Goal: Task Accomplishment & Management: Complete application form

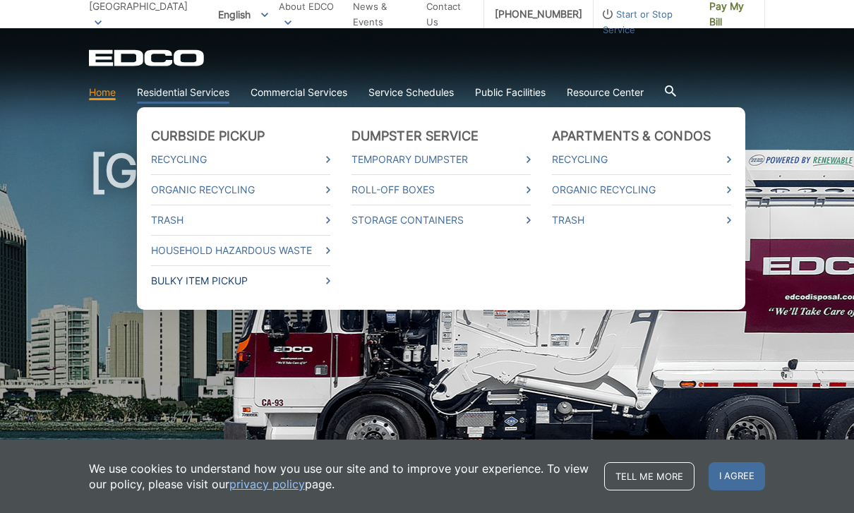
click at [269, 278] on link "Bulky Item Pickup" at bounding box center [240, 281] width 179 height 16
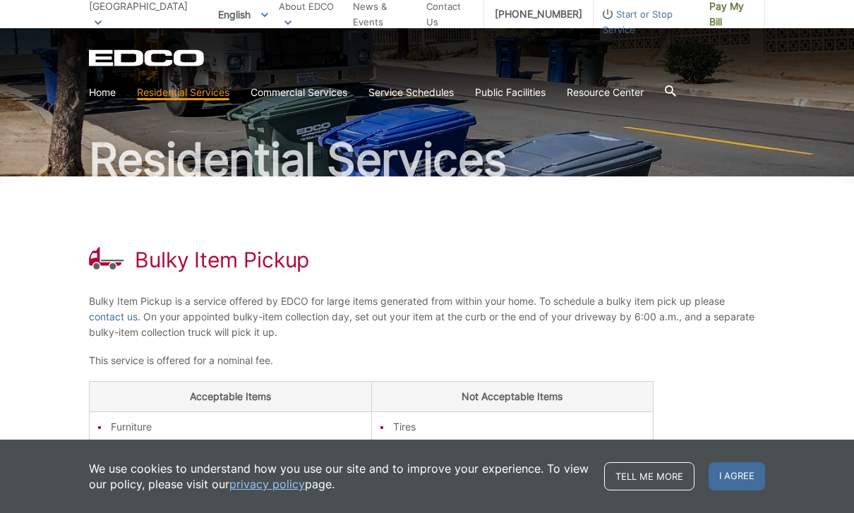
scroll to position [138, 0]
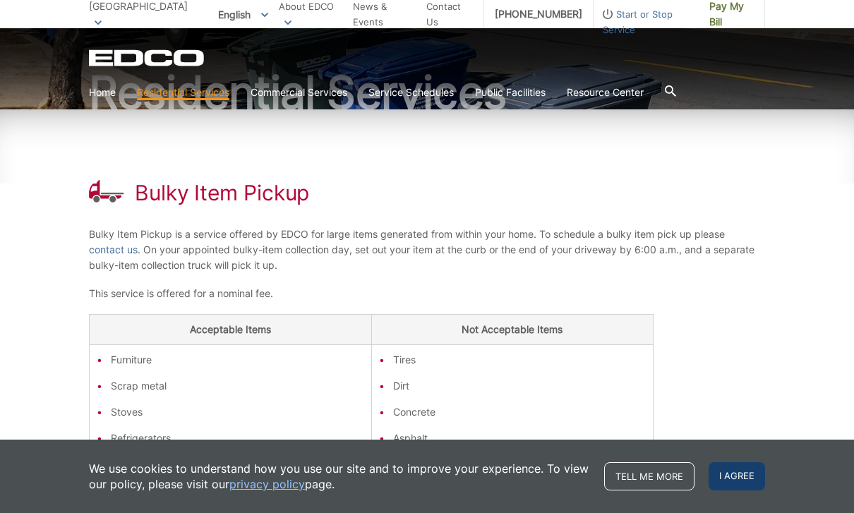
click at [746, 490] on span "I agree" at bounding box center [736, 476] width 56 height 28
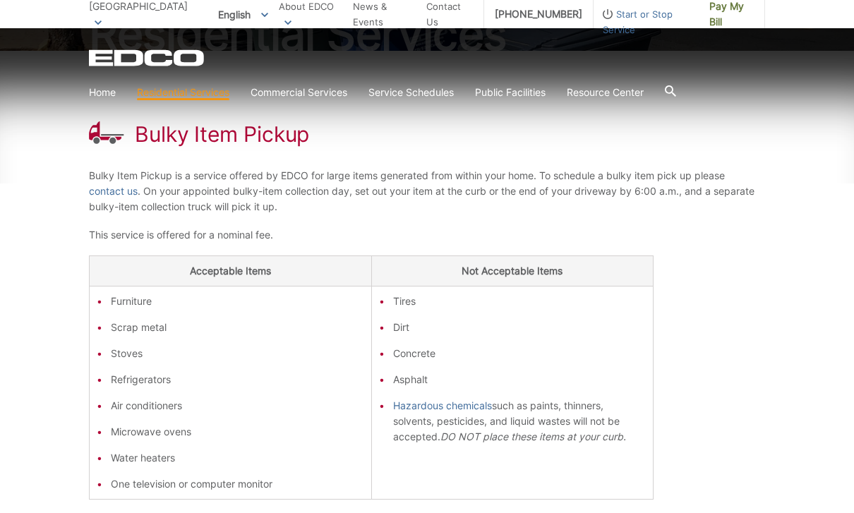
scroll to position [190, 0]
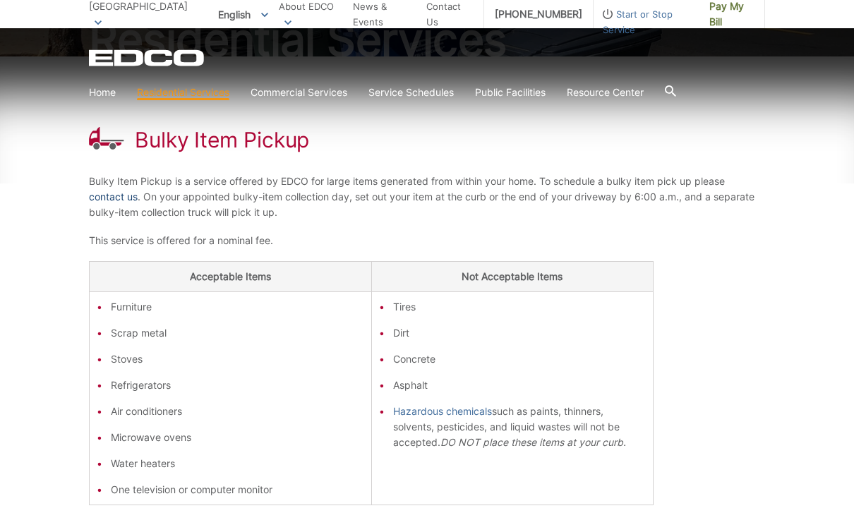
click at [123, 197] on link "contact us" at bounding box center [113, 197] width 49 height 16
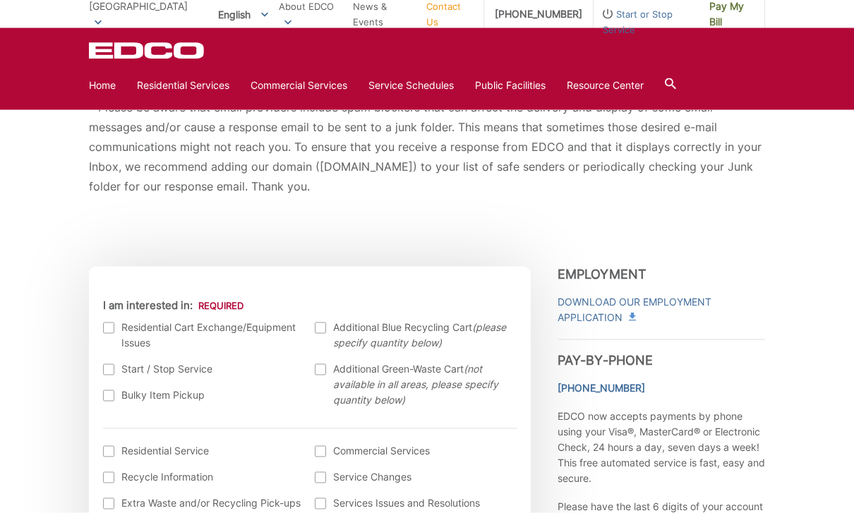
scroll to position [327, 0]
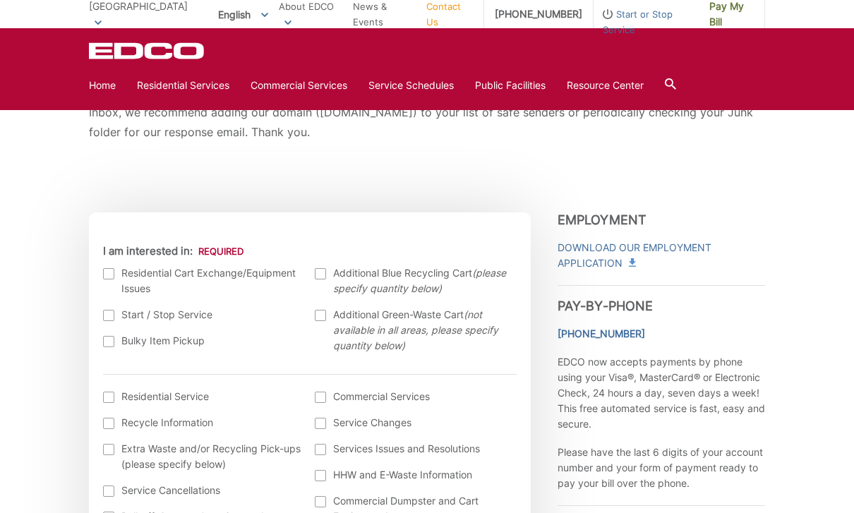
click at [103, 346] on div at bounding box center [108, 341] width 11 height 11
click at [0, 0] on input "Bulky Item Pickup" at bounding box center [0, 0] width 0 height 0
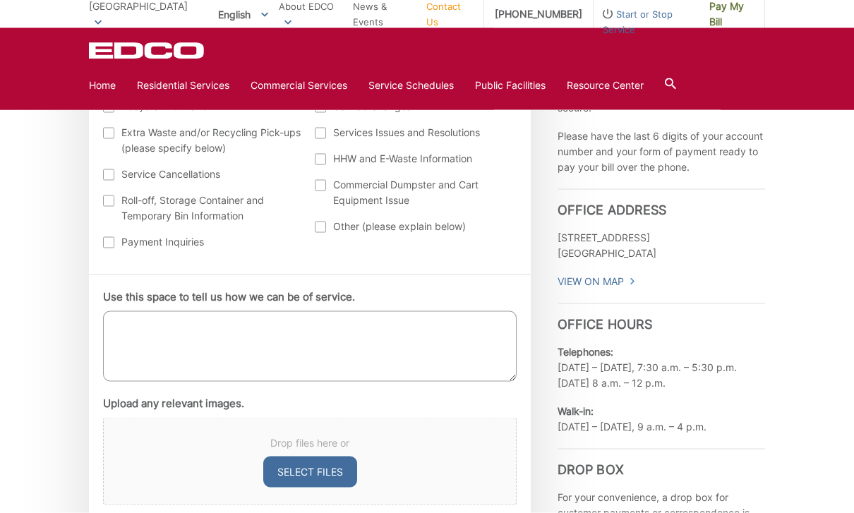
scroll to position [647, 0]
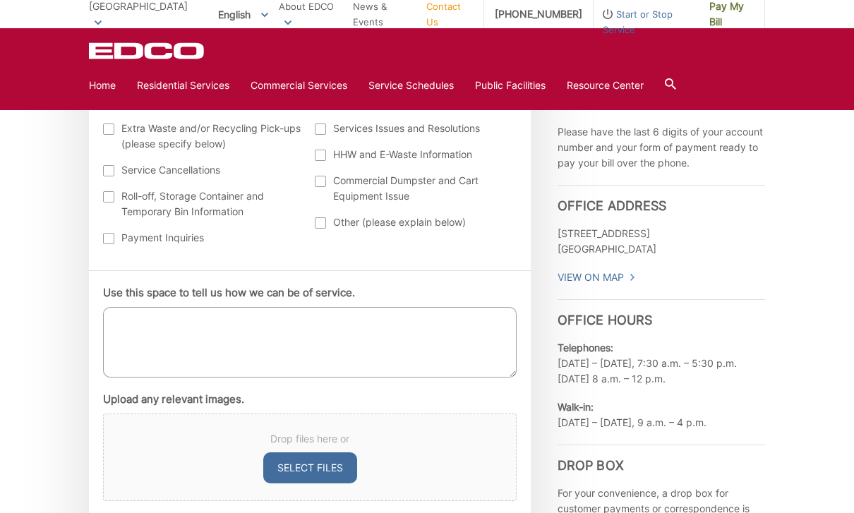
click at [338, 469] on button "Select files" at bounding box center [310, 467] width 94 height 31
click at [329, 469] on button "Select files" at bounding box center [310, 467] width 94 height 31
type input "C:\fakepath\IMG_0020.jpeg"
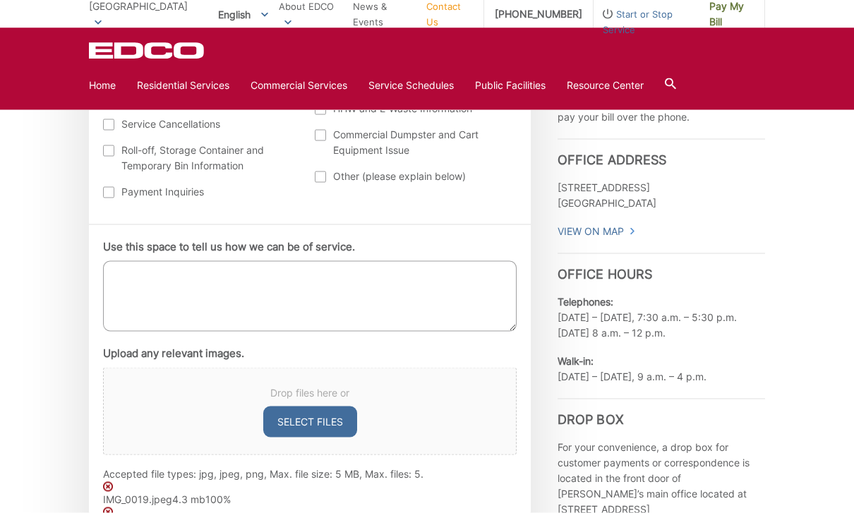
scroll to position [727, 0]
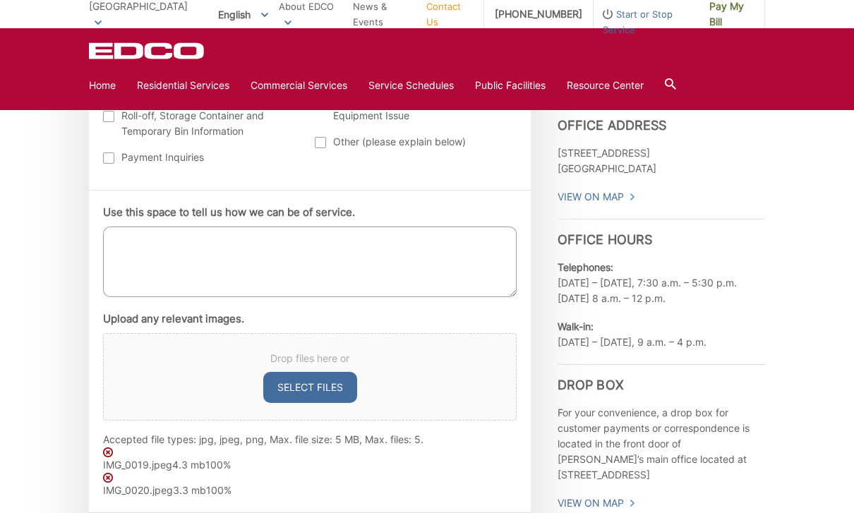
click at [304, 265] on textarea "Use this space to tell us how we can be of service." at bounding box center [309, 261] width 413 height 71
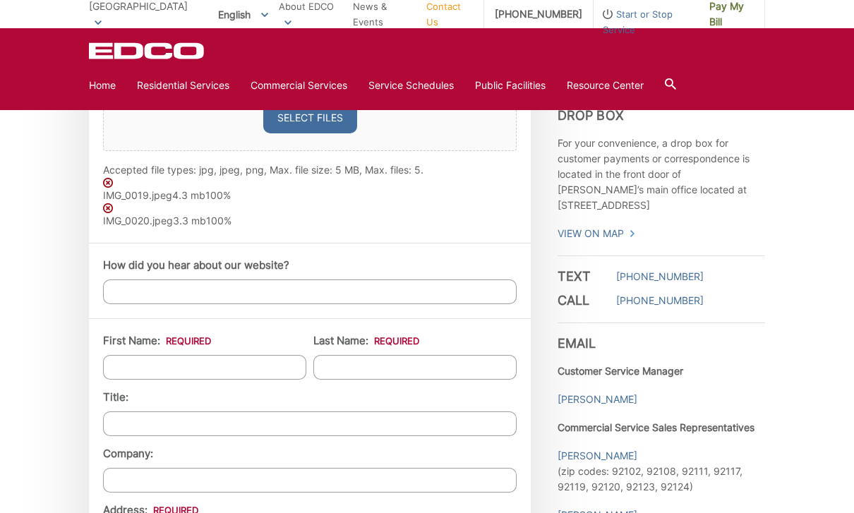
scroll to position [1021, 0]
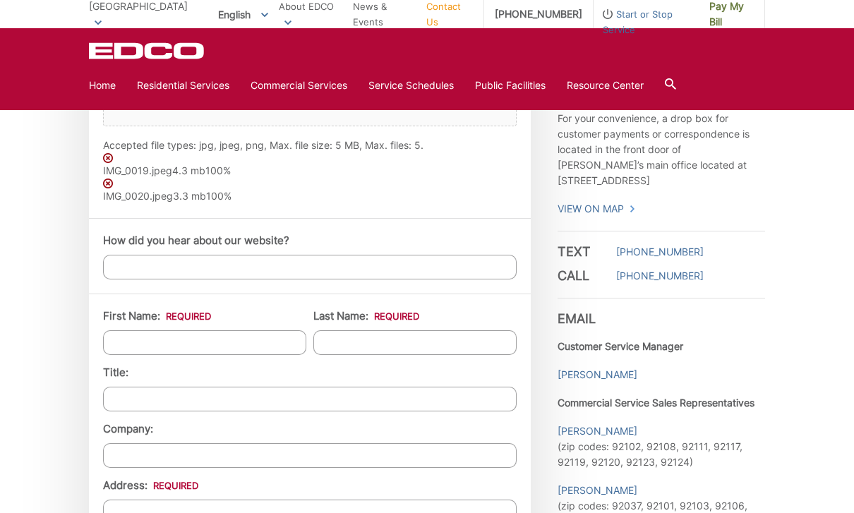
type textarea "Bulky items"
click at [274, 354] on input "First Name: *" at bounding box center [204, 342] width 203 height 25
type input "Christopher"
click at [449, 352] on input "Last Name: *" at bounding box center [414, 342] width 203 height 25
type input "Frost"
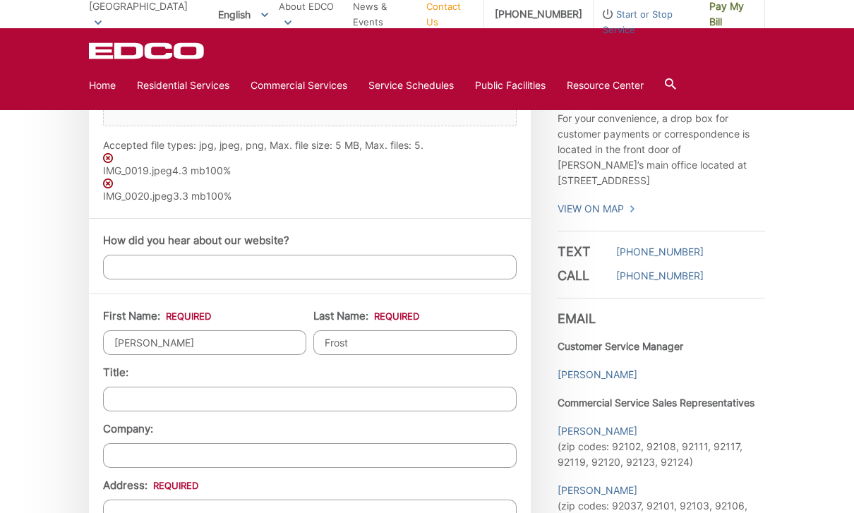
click at [285, 398] on input "Title:" at bounding box center [309, 399] width 413 height 25
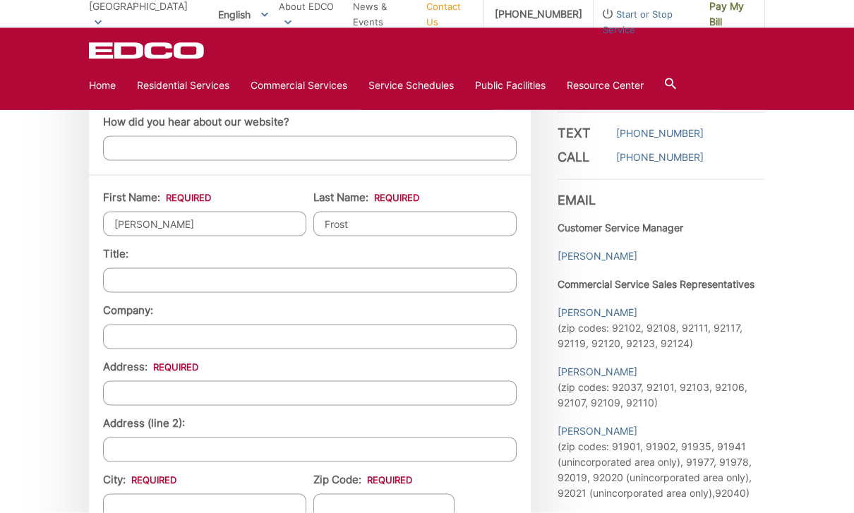
scroll to position [1143, 0]
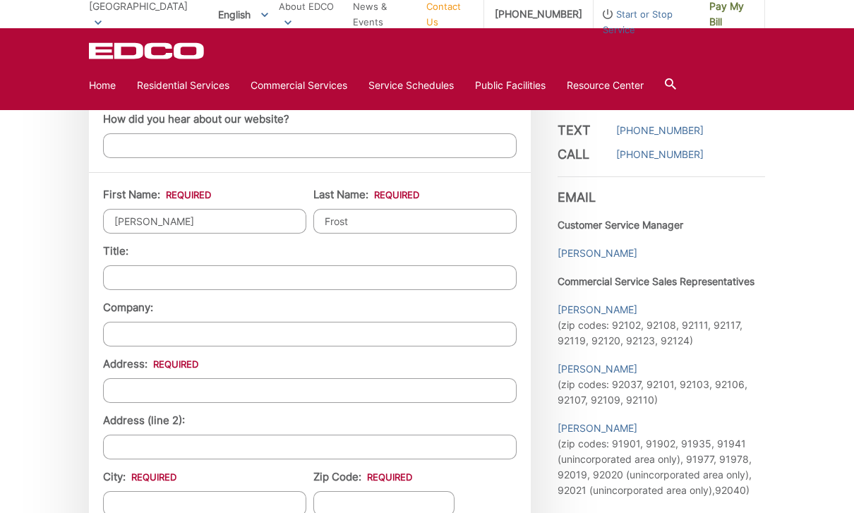
click at [239, 393] on input "Address: *" at bounding box center [309, 390] width 413 height 25
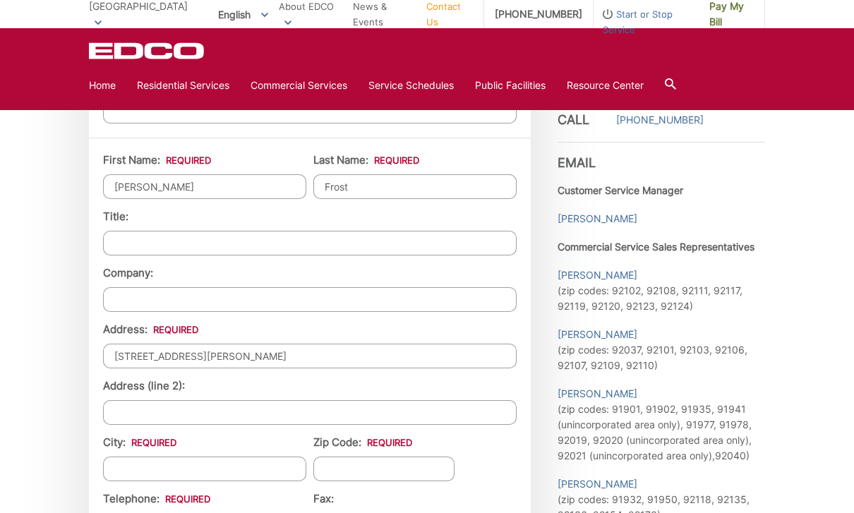
scroll to position [1195, 0]
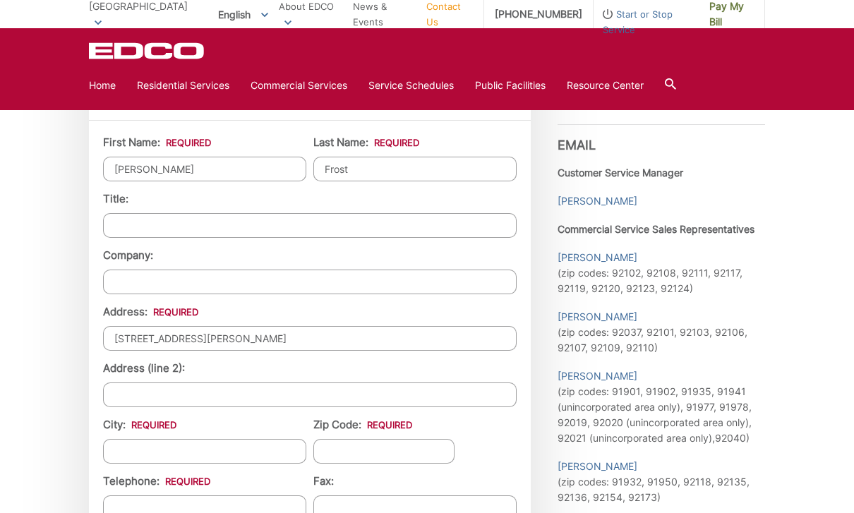
type input "5115 Gordon Lane"
click at [272, 449] on input "City: *" at bounding box center [204, 451] width 203 height 25
type input "[GEOGRAPHIC_DATA]"
click at [430, 461] on input "Zip Code: *" at bounding box center [383, 451] width 141 height 25
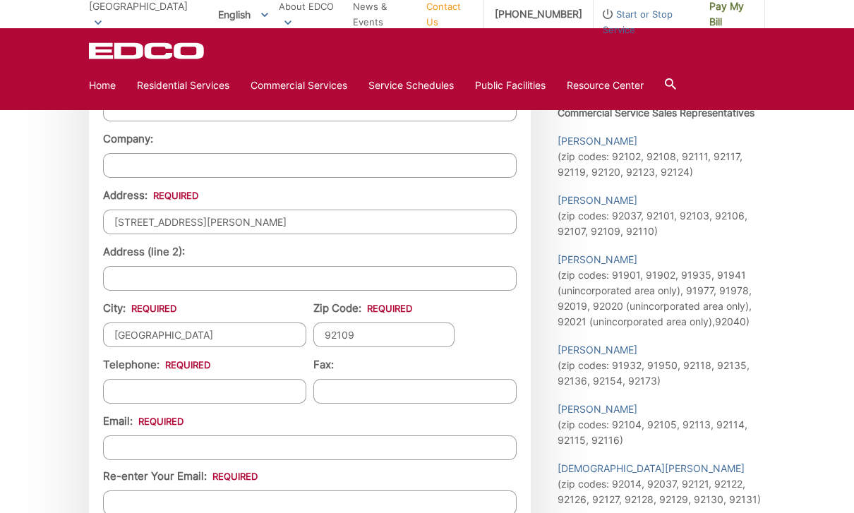
scroll to position [1316, 0]
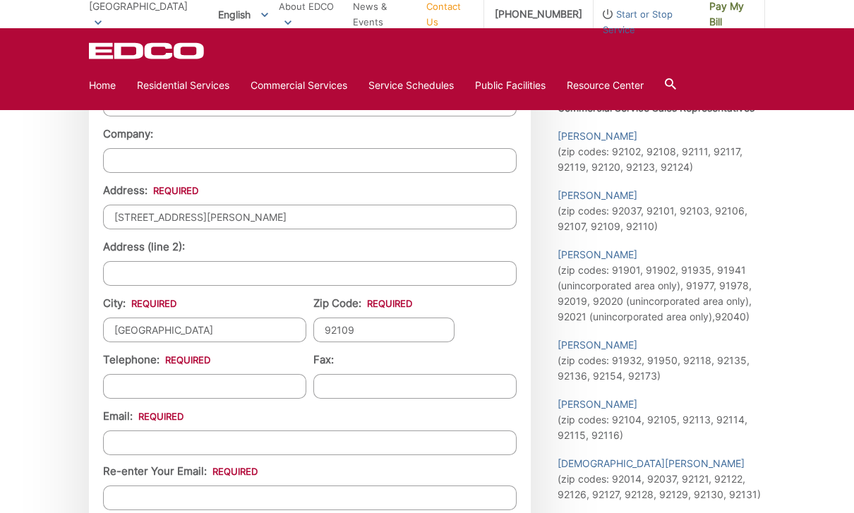
type input "92109"
click at [246, 399] on input "Telephone: *" at bounding box center [204, 386] width 203 height 25
type input "(805) 444-6353"
click at [344, 451] on input "Email *" at bounding box center [309, 442] width 413 height 25
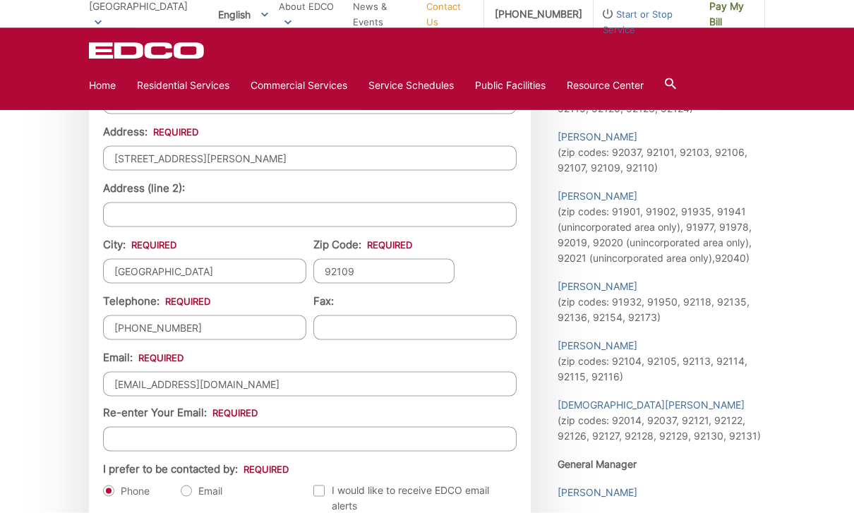
scroll to position [1436, 0]
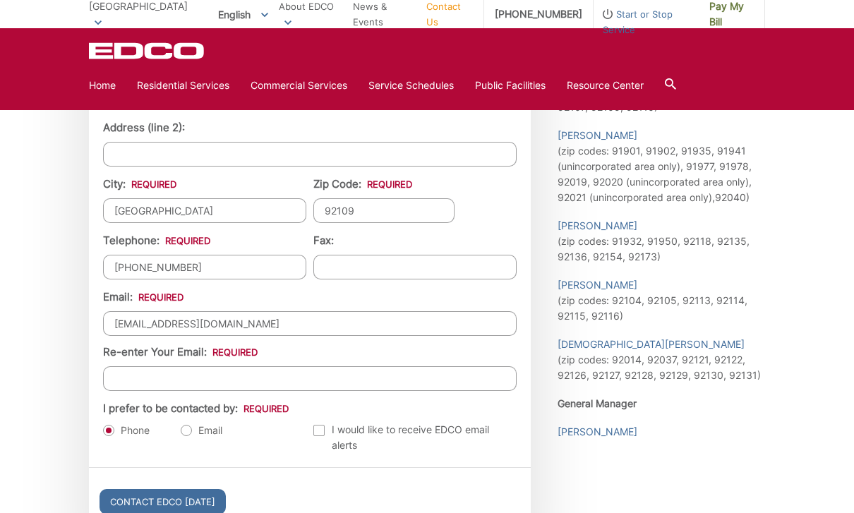
type input "ea@frostventure.com"
click at [403, 388] on input "Re-enter Your Email:" at bounding box center [309, 378] width 413 height 25
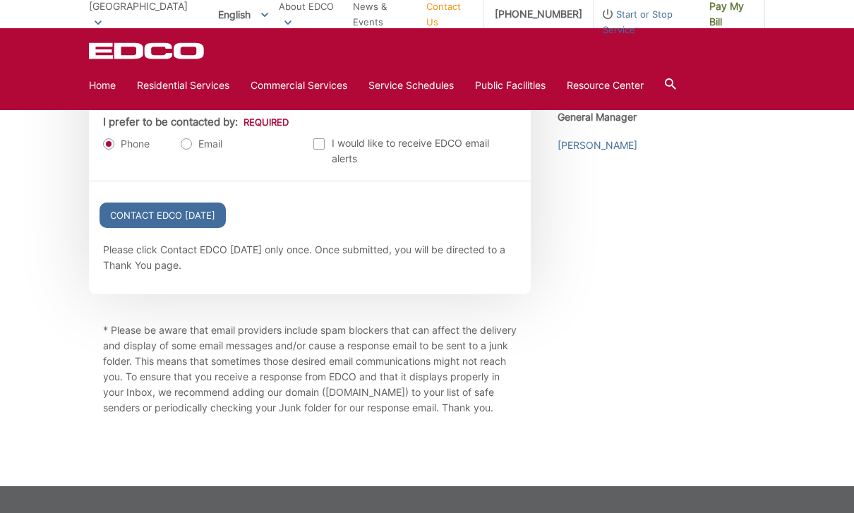
scroll to position [1673, 0]
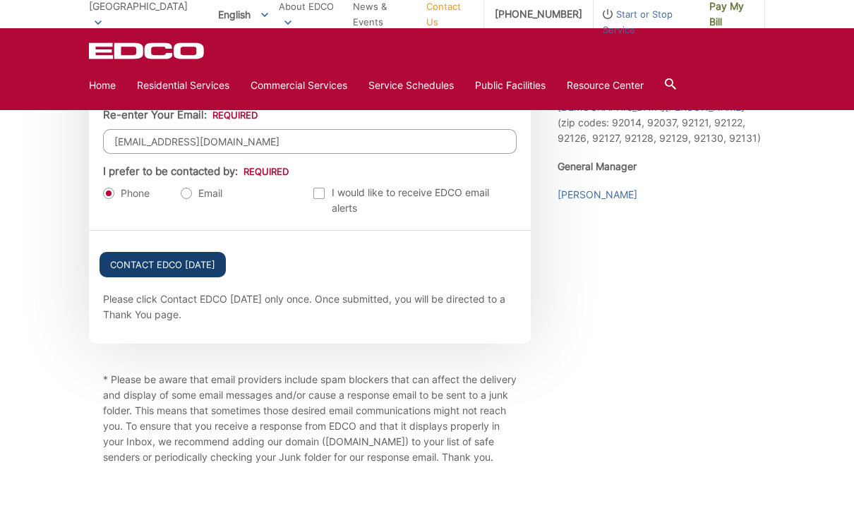
type input "ea@frostventure.com"
click at [196, 277] on input "Contact EDCO Today" at bounding box center [162, 264] width 126 height 25
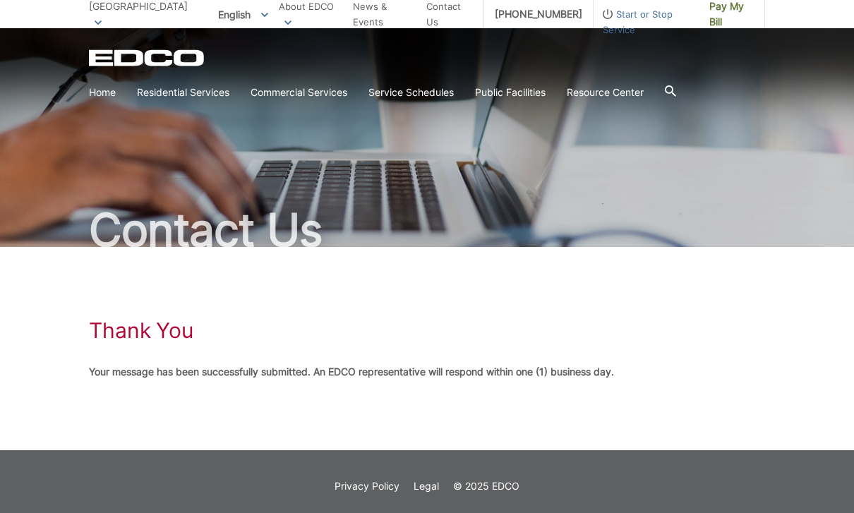
scroll to position [9, 0]
